Goal: Subscribe to service/newsletter

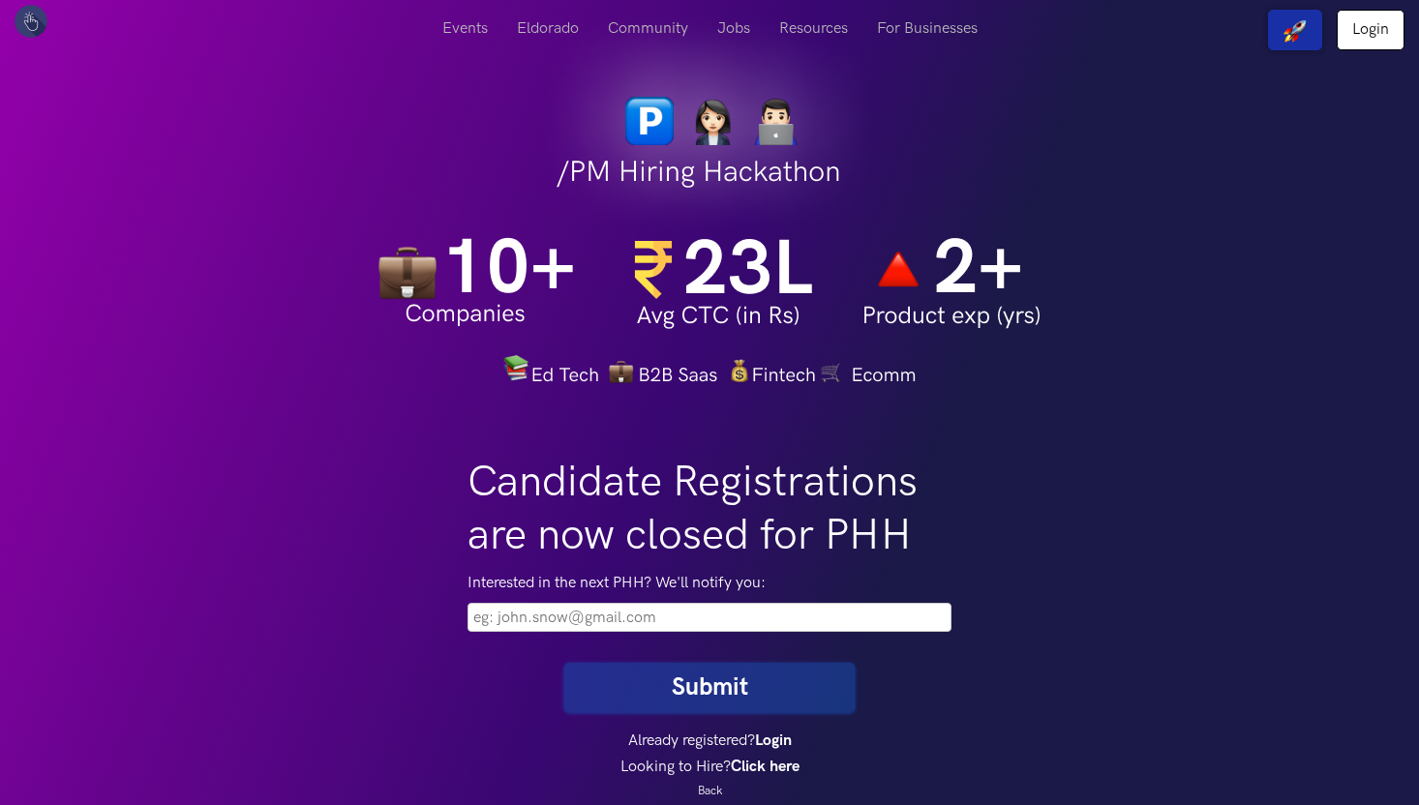
click at [610, 620] on input "email" at bounding box center [710, 617] width 484 height 29
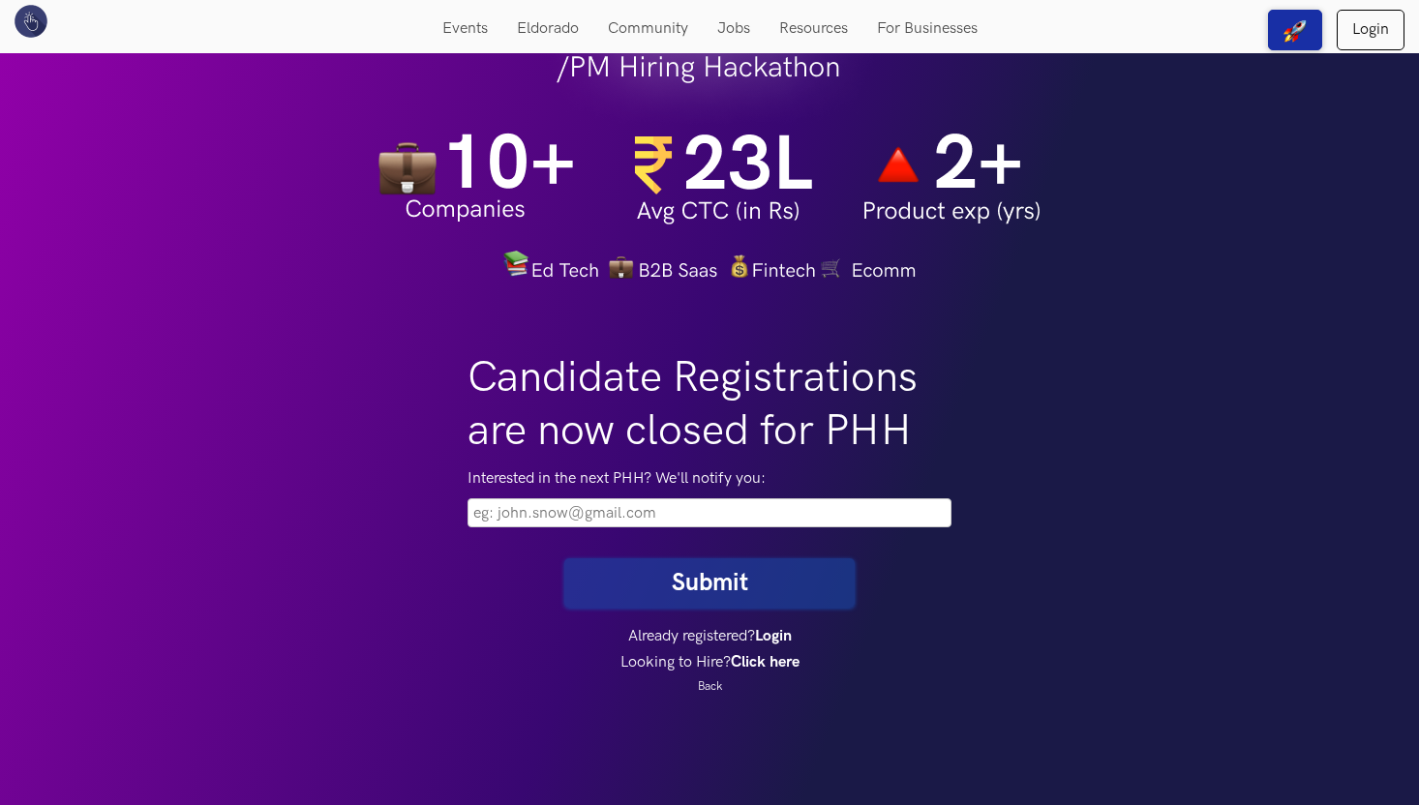
scroll to position [151, 0]
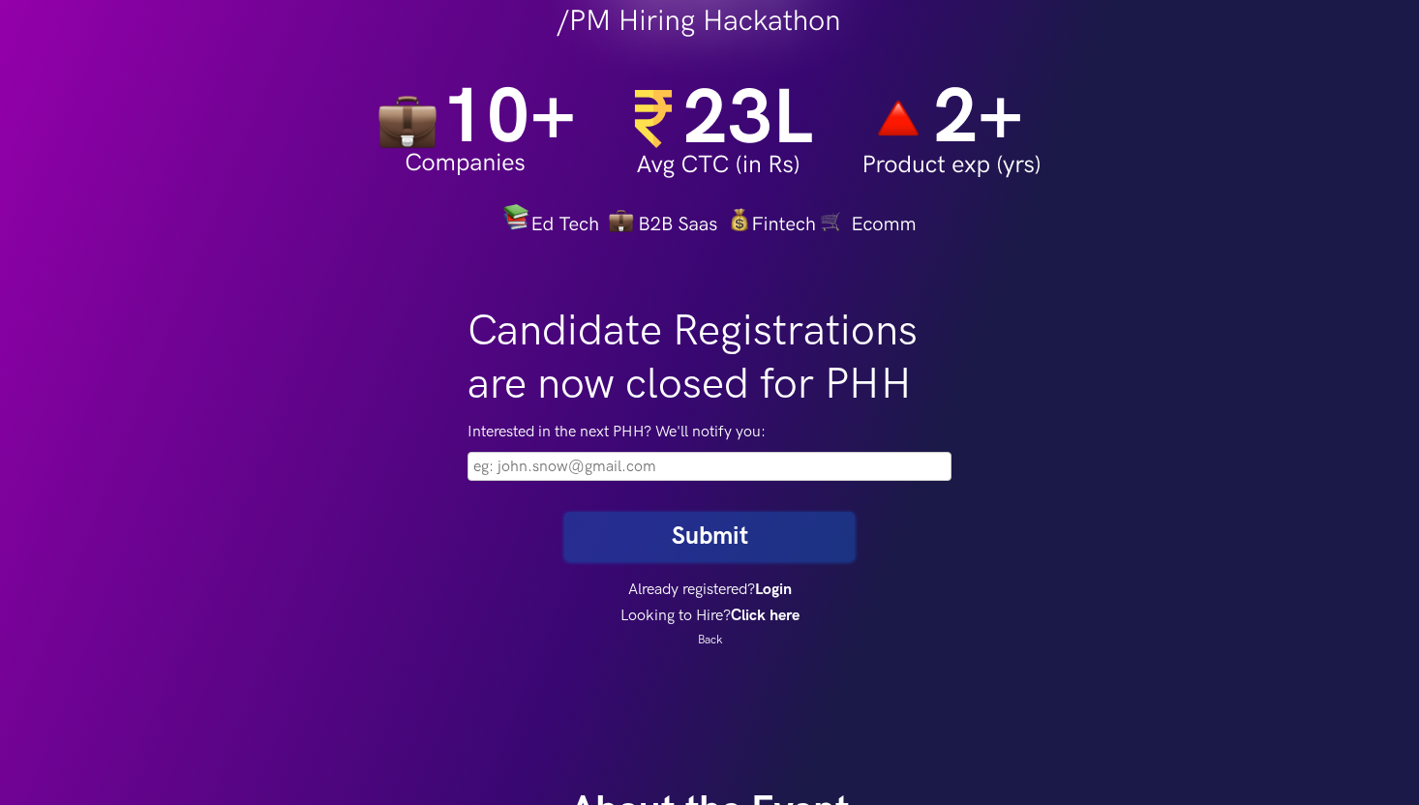
click at [645, 483] on div "Interested in the next PHH? We'll notify you:" at bounding box center [709, 453] width 513 height 85
click at [645, 469] on input "email" at bounding box center [710, 466] width 484 height 29
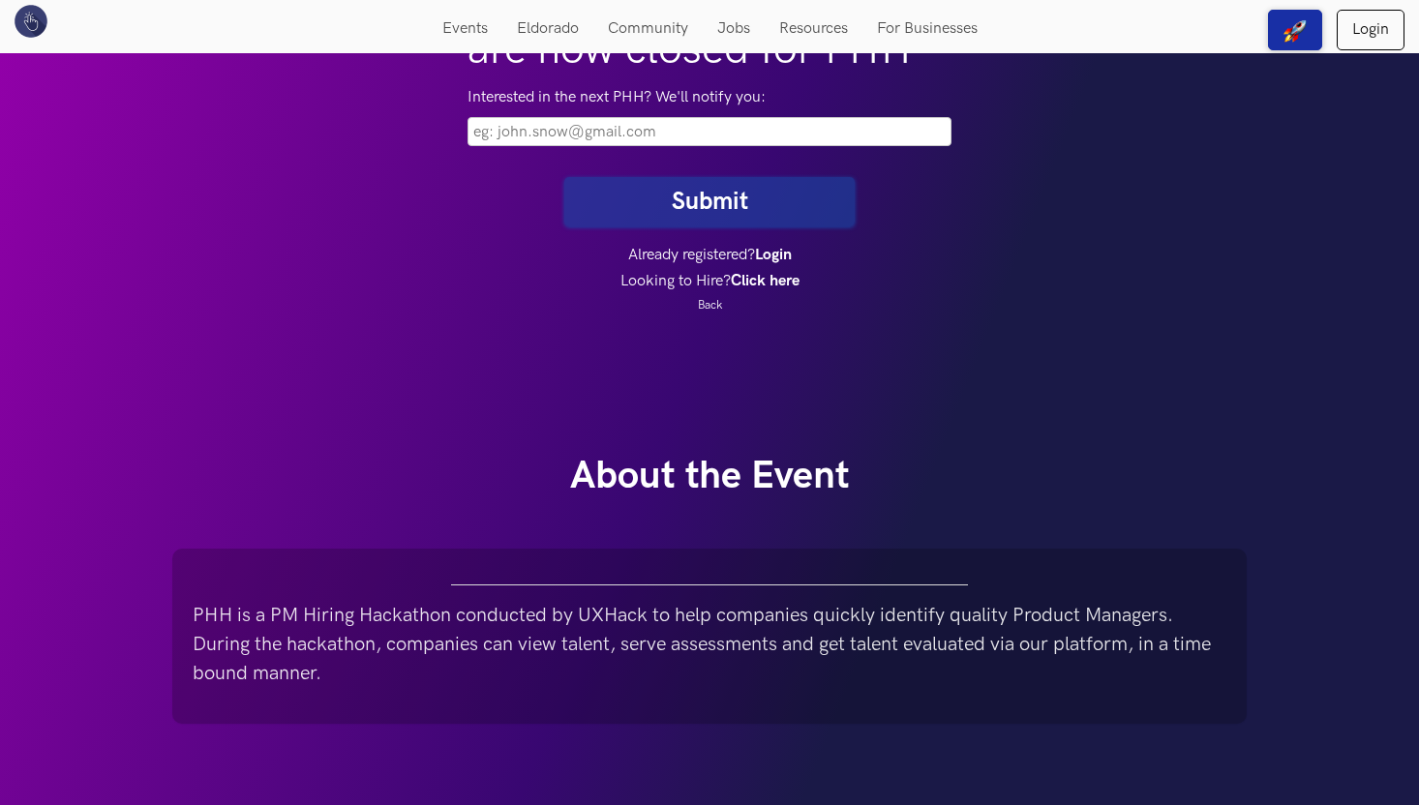
scroll to position [0, 0]
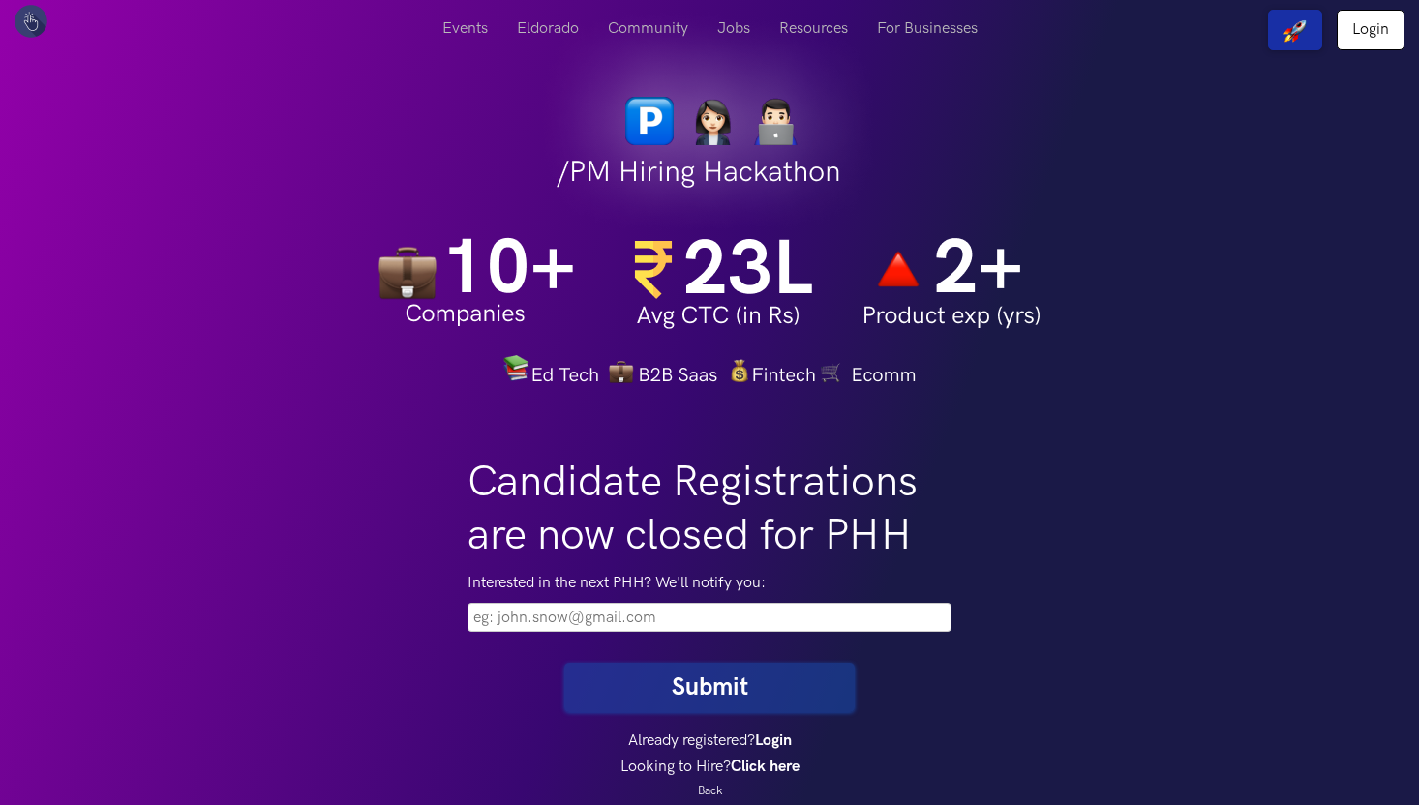
click at [587, 615] on input "email" at bounding box center [710, 617] width 484 height 29
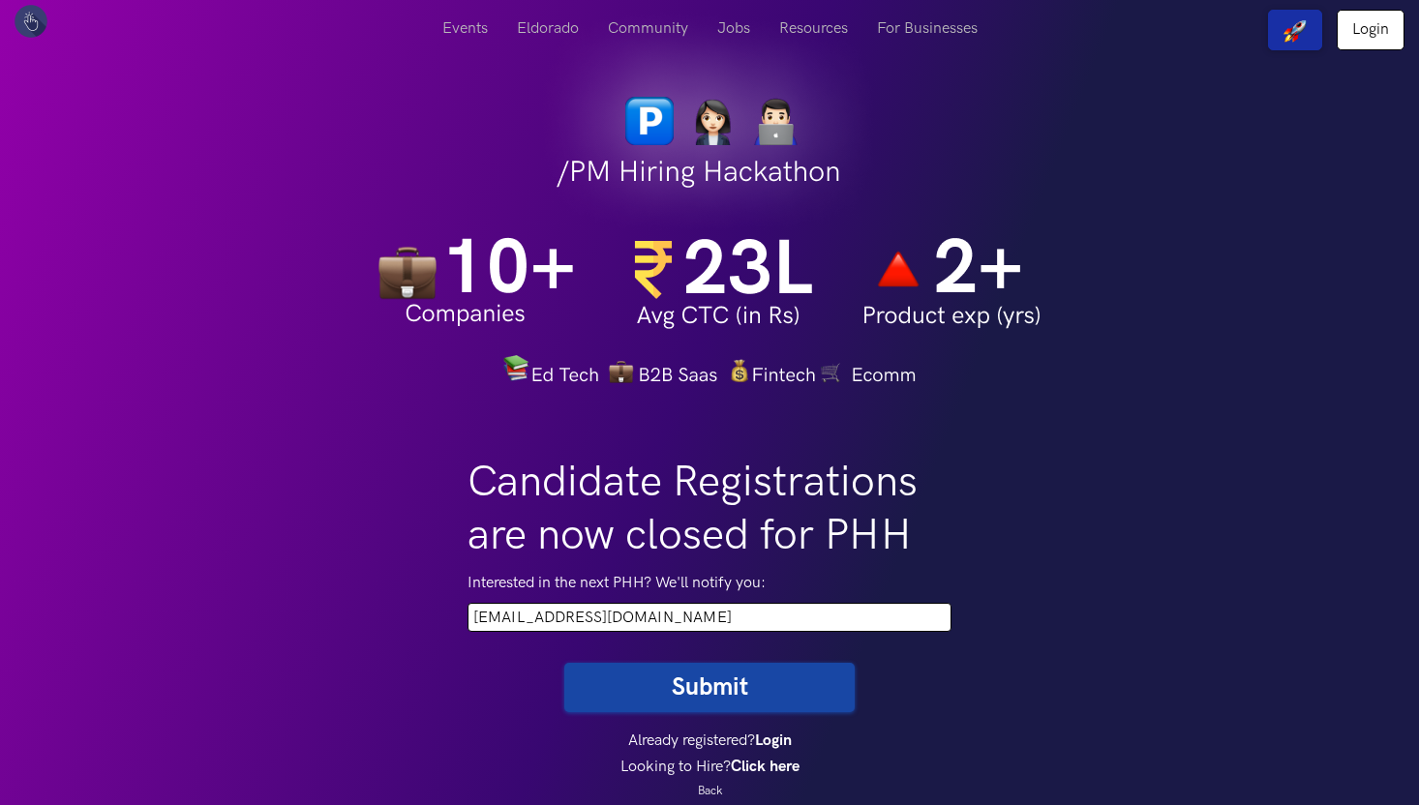
type input "tvisharaji@gmail.com"
click at [564, 663] on button "Submit" at bounding box center [709, 687] width 290 height 49
click at [723, 680] on button "Submit" at bounding box center [709, 687] width 290 height 49
